Goal: Check status: Check status

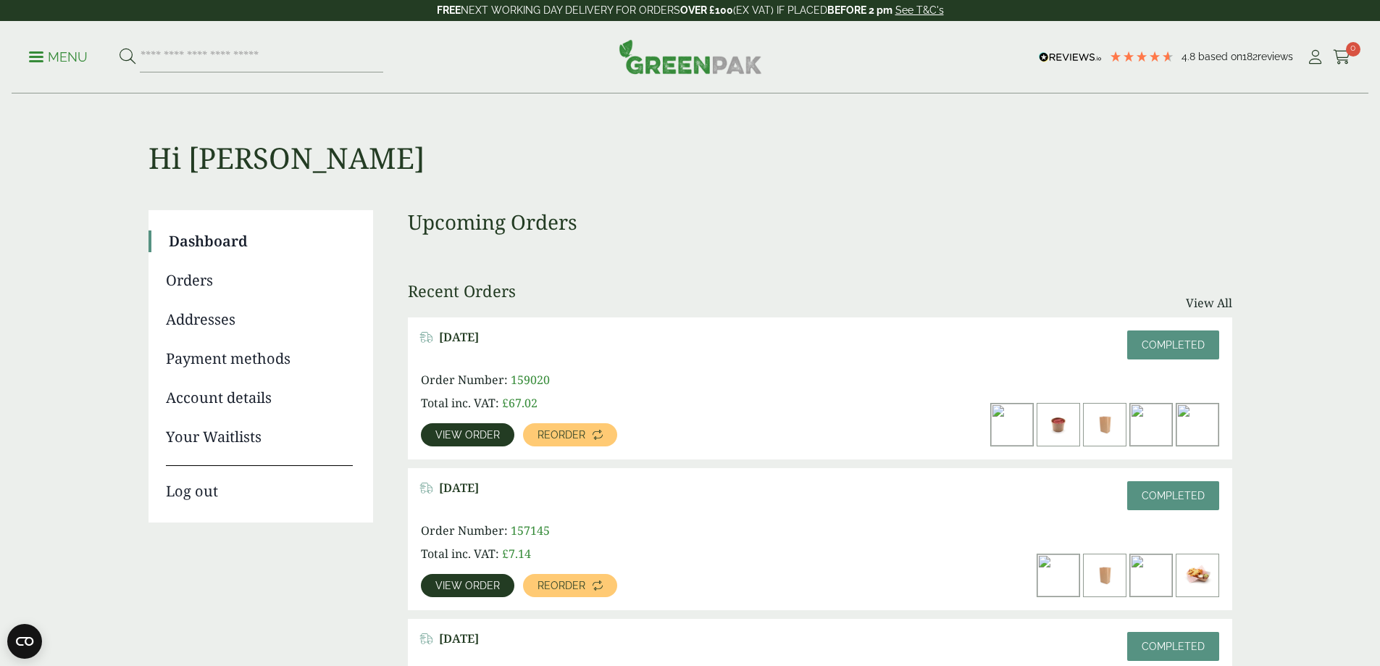
click at [500, 430] on span "View order" at bounding box center [467, 435] width 64 height 10
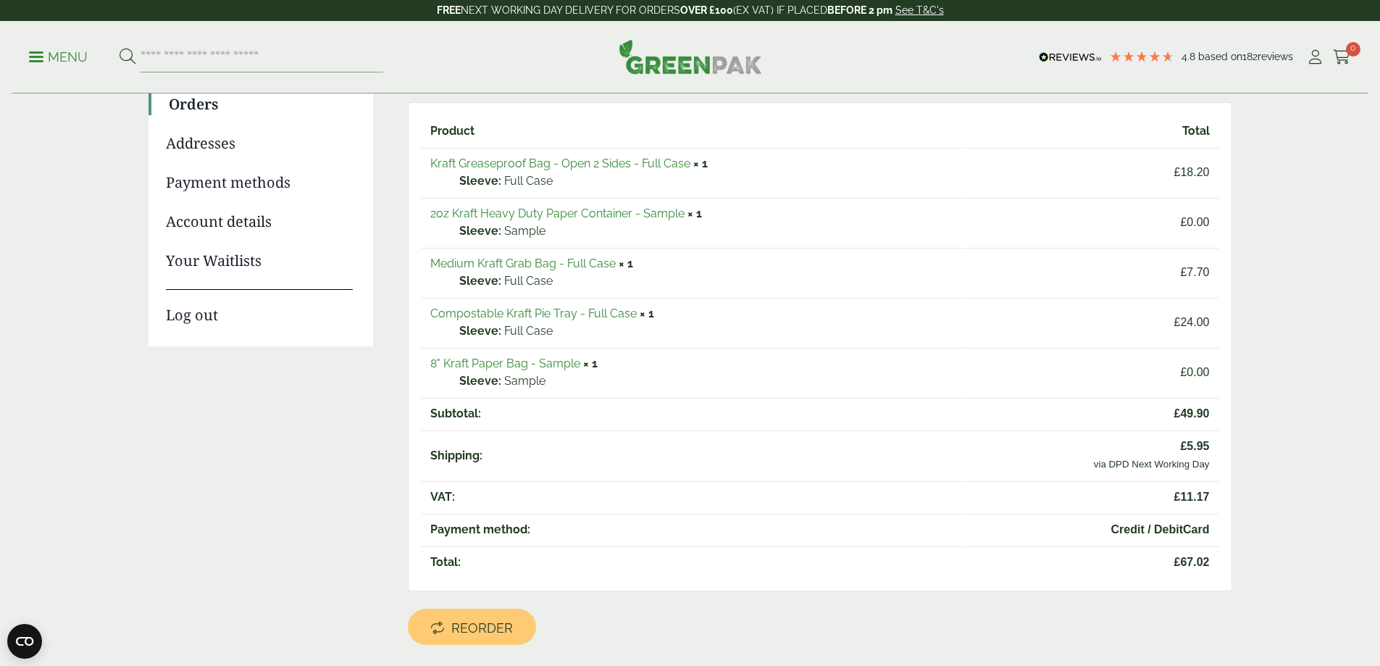
scroll to position [217, 0]
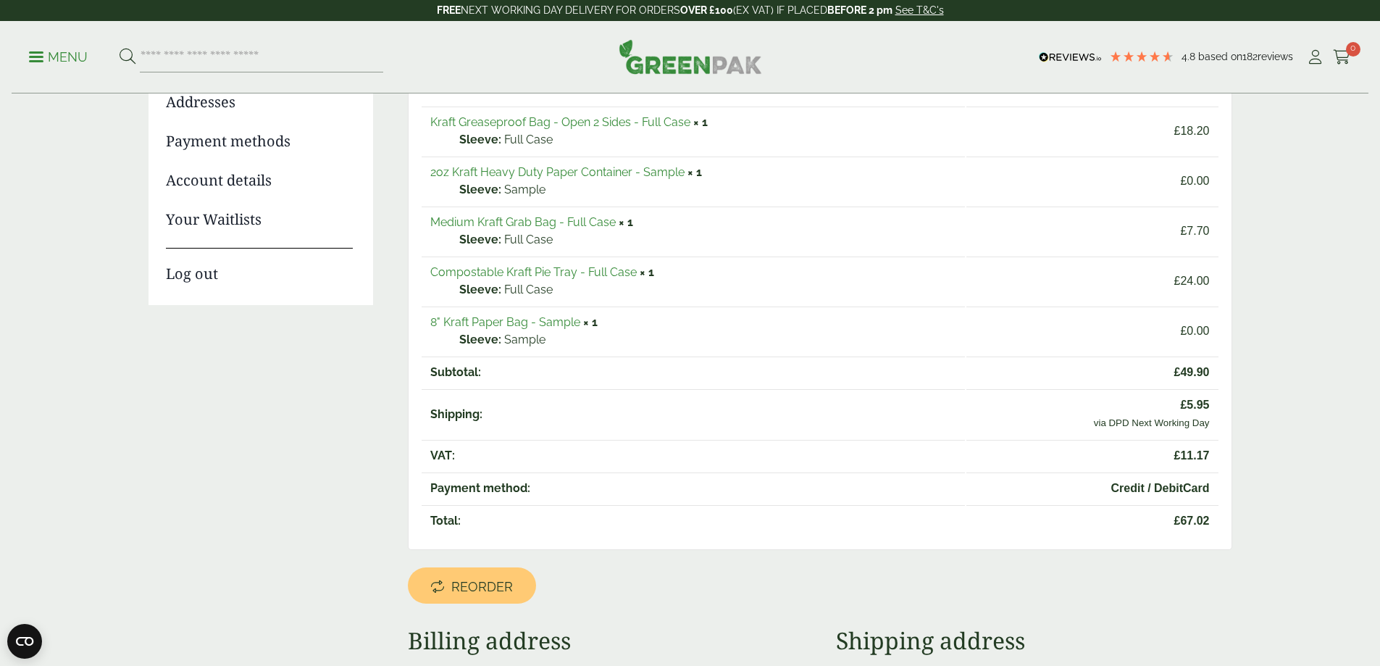
click at [556, 221] on link "Medium Kraft Grab Bag - Full Case" at bounding box center [522, 222] width 185 height 14
click at [584, 269] on link "Compostable Kraft Pie Tray - Full Case" at bounding box center [533, 272] width 206 height 14
